Goal: Communication & Community: Participate in discussion

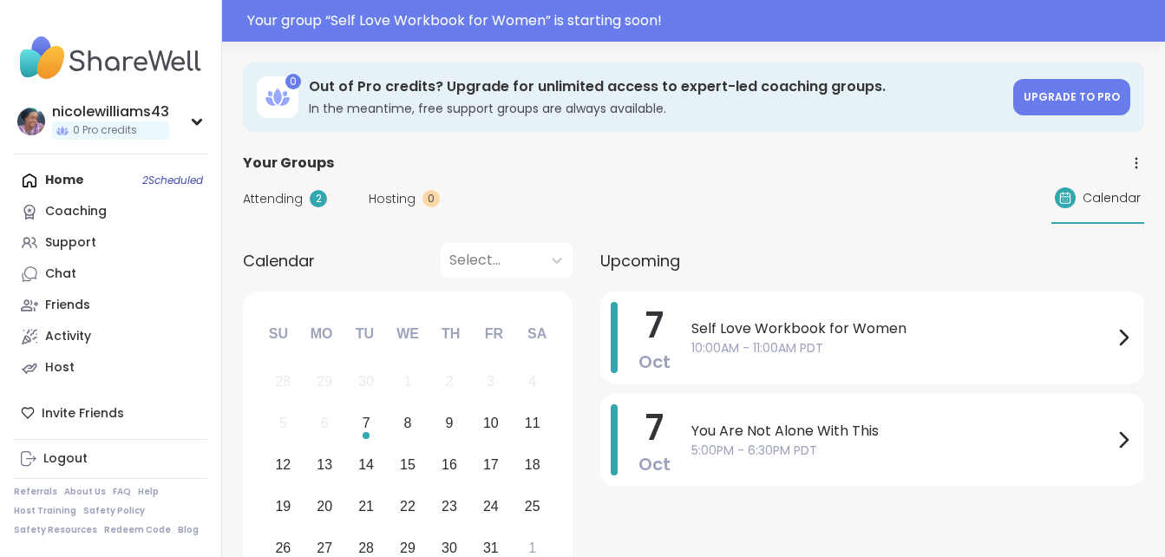
click at [272, 198] on span "Attending" at bounding box center [273, 199] width 60 height 18
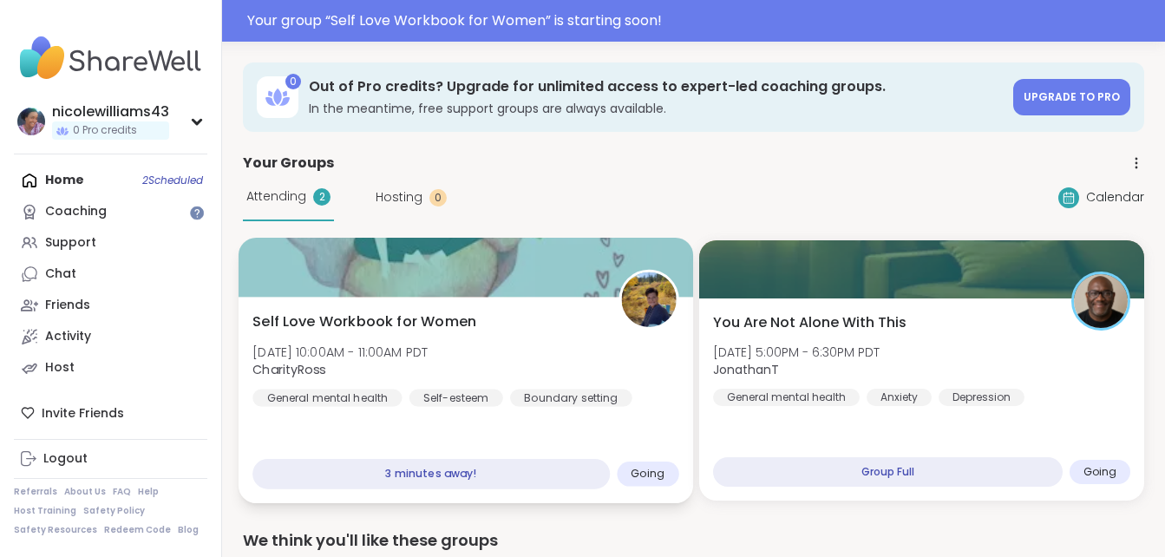
click at [435, 311] on span "Self Love Workbook for Women" at bounding box center [364, 321] width 224 height 21
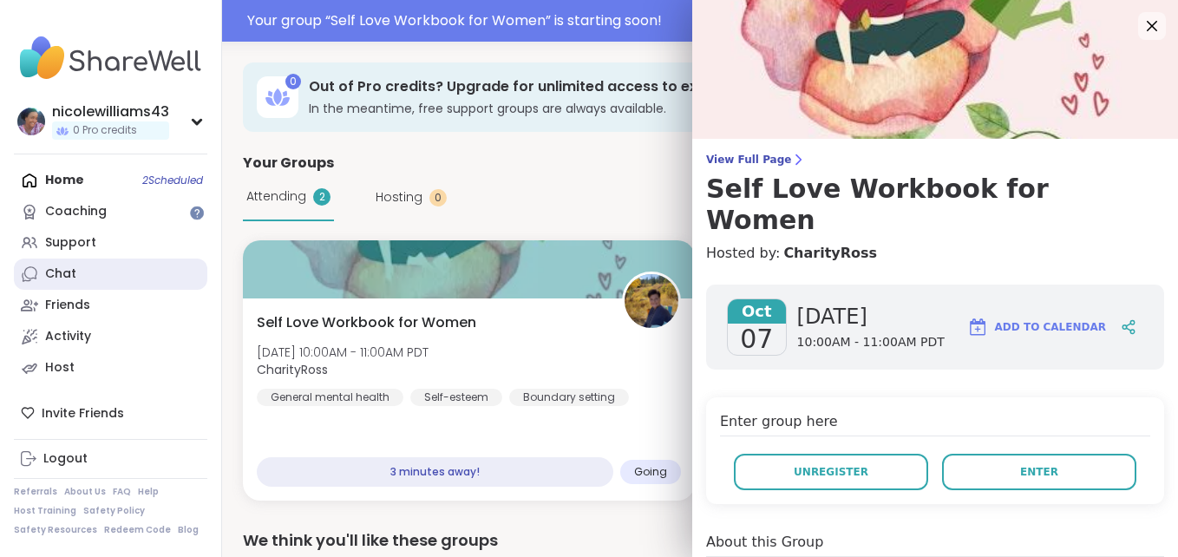
click at [65, 271] on div "Chat" at bounding box center [60, 273] width 31 height 17
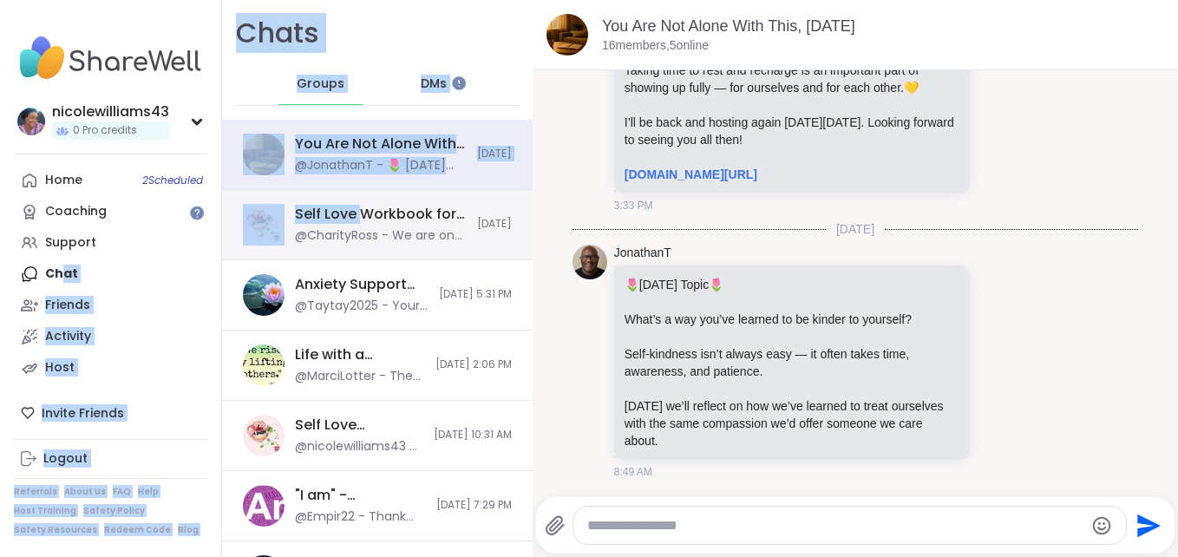
drag, startPoint x: 65, startPoint y: 271, endPoint x: 361, endPoint y: 219, distance: 300.3
click at [361, 219] on div "nicolewilliams43 0 Pro credits Profile Membership Settings Help Home 2 Schedule…" at bounding box center [589, 278] width 1178 height 557
click at [361, 219] on div "Self Love Workbook for Women, [DATE]" at bounding box center [381, 214] width 172 height 19
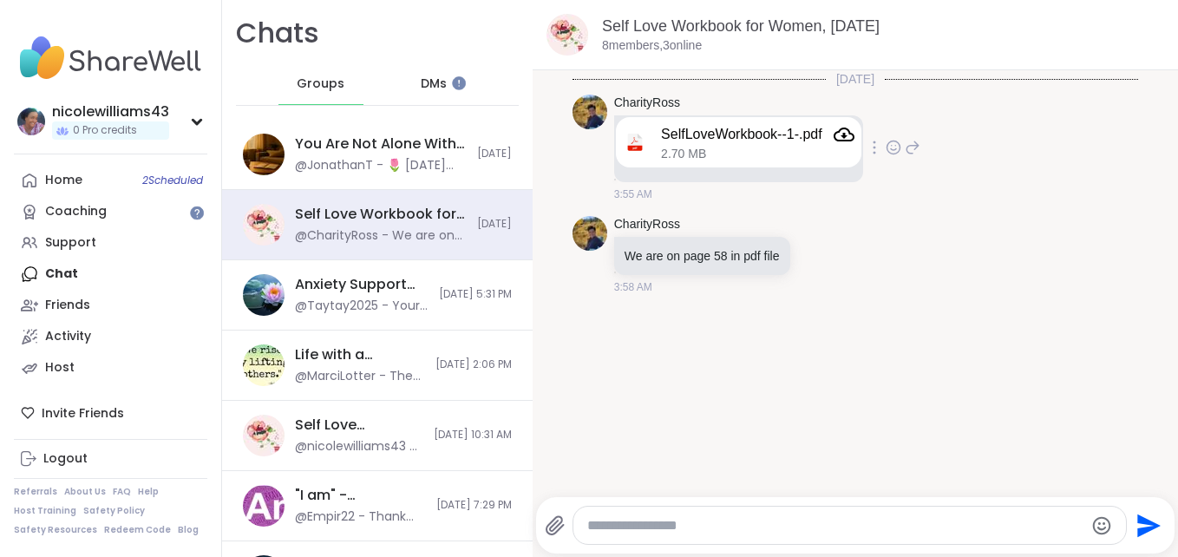
click at [843, 139] on icon "Attachment" at bounding box center [844, 134] width 21 height 21
click at [121, 177] on link "Home 2 Scheduled" at bounding box center [110, 180] width 193 height 31
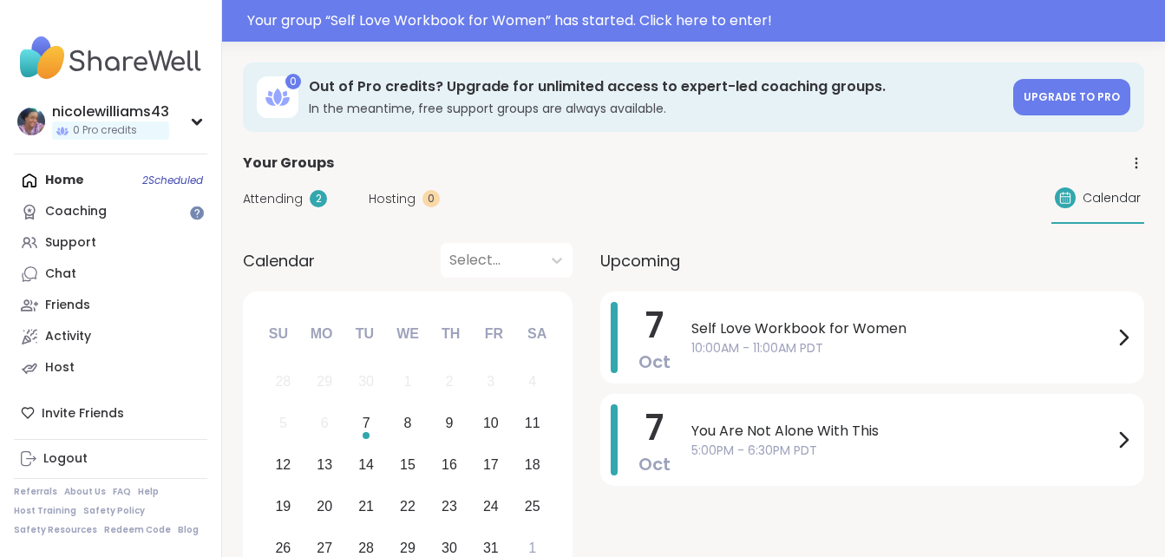
click at [63, 178] on div "Home 2 Scheduled Coaching Support Chat Friends Activity Host" at bounding box center [110, 274] width 193 height 219
